Goal: Task Accomplishment & Management: Use online tool/utility

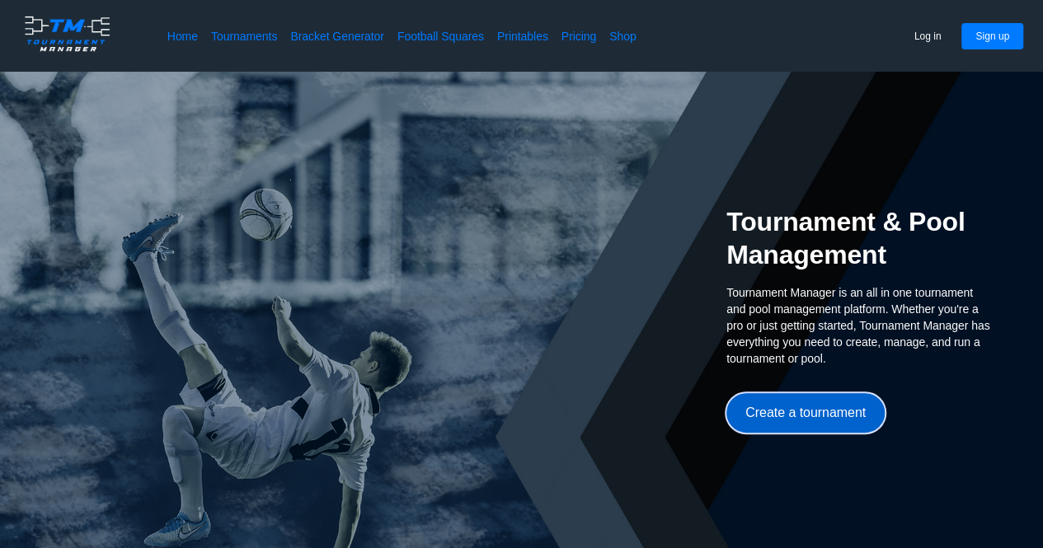
click at [788, 408] on button "Create a tournament" at bounding box center [805, 413] width 158 height 40
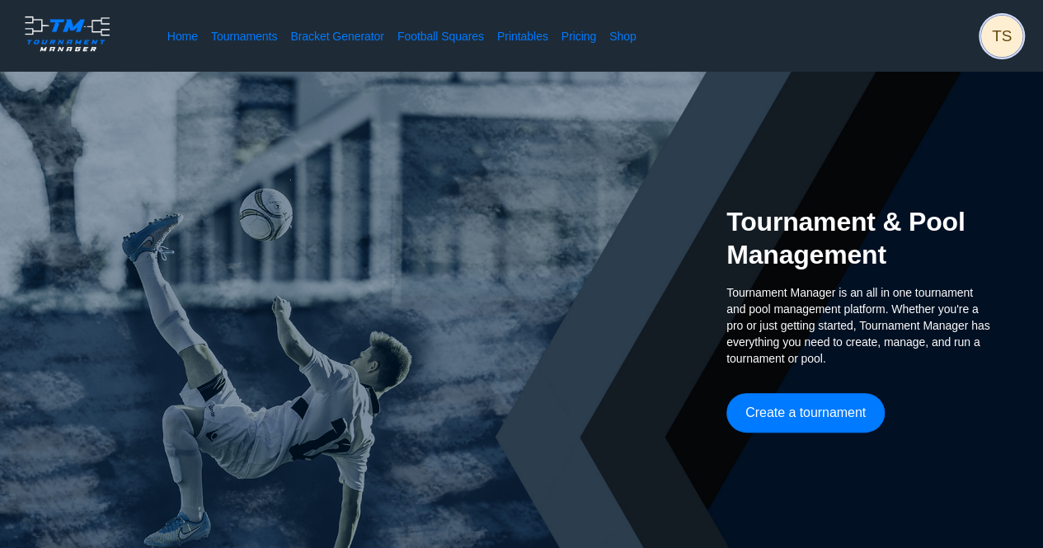
click at [1010, 37] on span "TS" at bounding box center [1001, 36] width 41 height 41
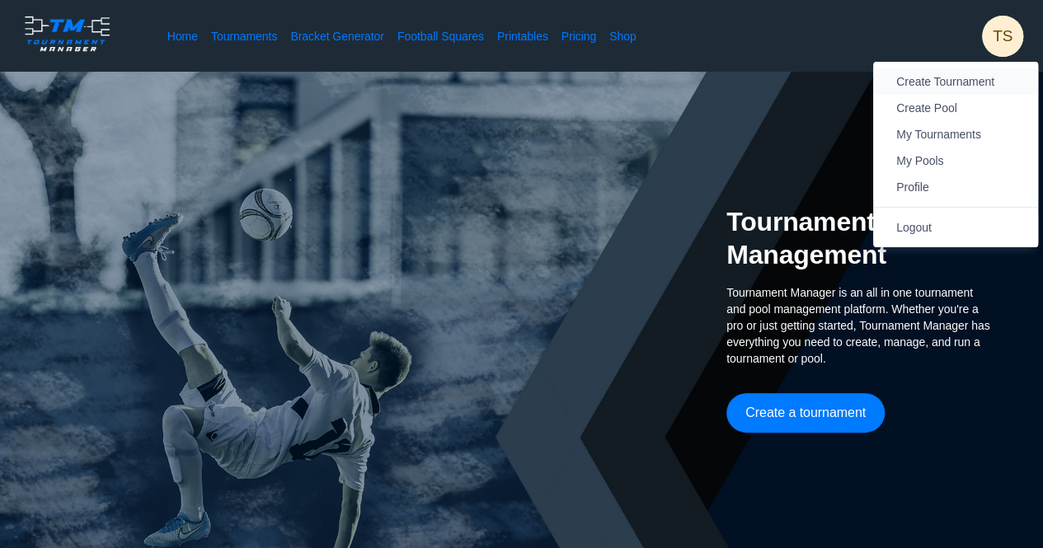
click at [982, 85] on span "Create Tournament" at bounding box center [945, 81] width 98 height 13
